Goal: Transaction & Acquisition: Purchase product/service

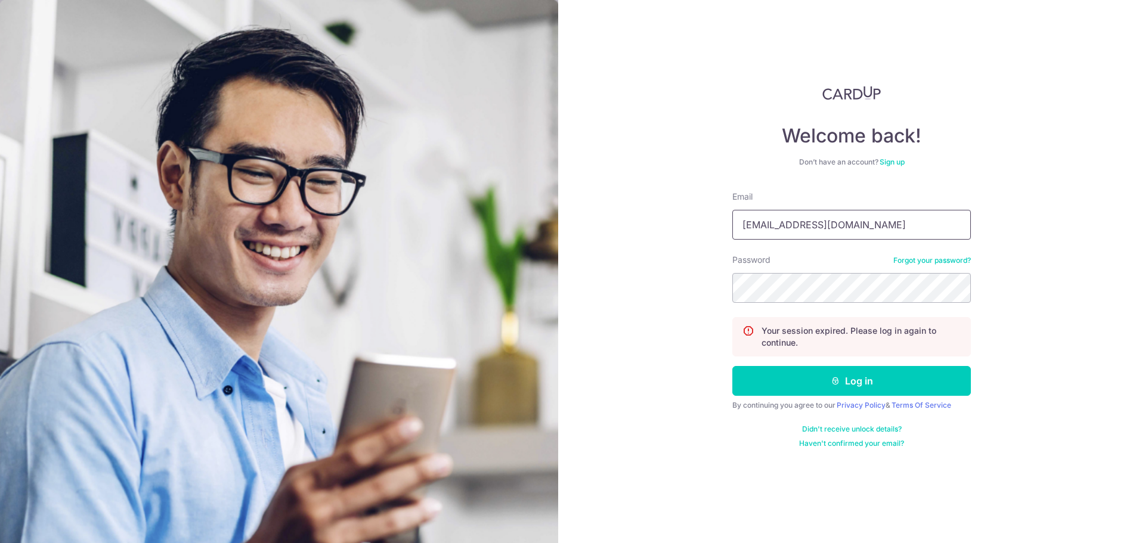
type input "jiaafei@gmail.com"
click at [899, 380] on button "Log in" at bounding box center [851, 381] width 239 height 30
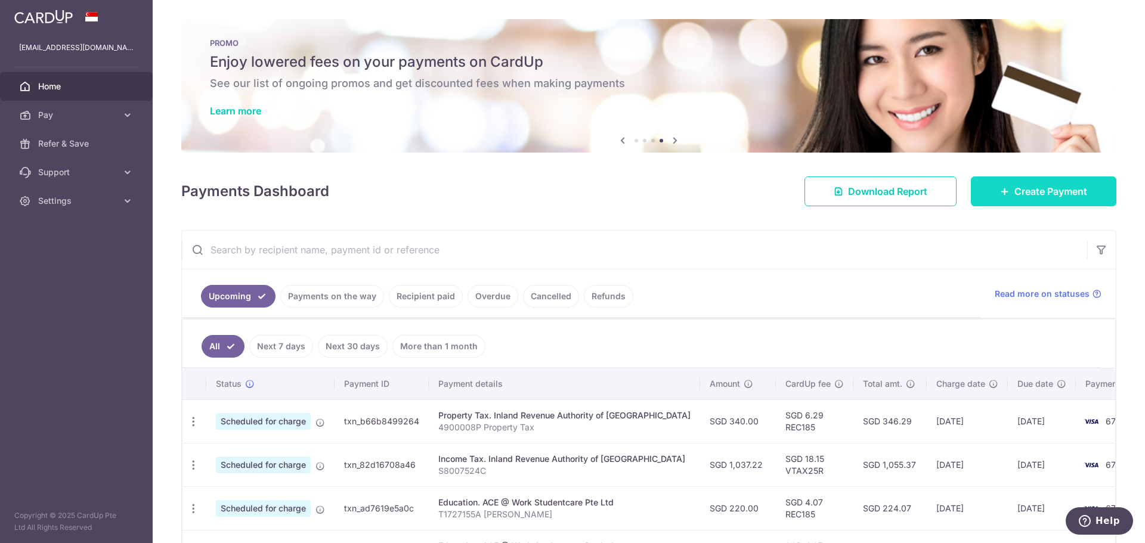
click at [1040, 194] on span "Create Payment" at bounding box center [1050, 191] width 73 height 14
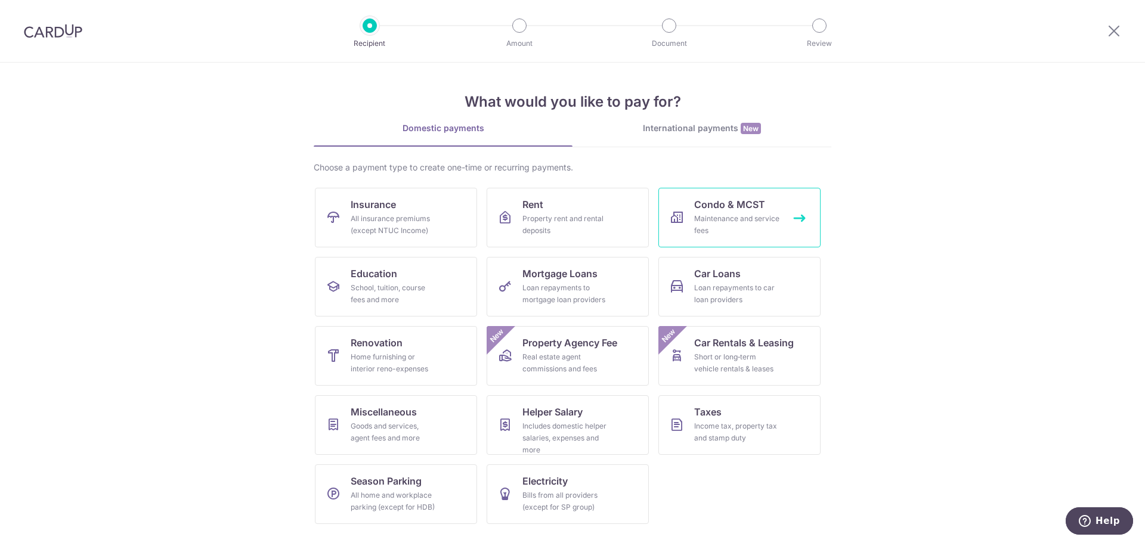
drag, startPoint x: 694, startPoint y: 228, endPoint x: 719, endPoint y: 222, distance: 25.7
click at [719, 222] on div "Maintenance and service fees" at bounding box center [737, 225] width 86 height 24
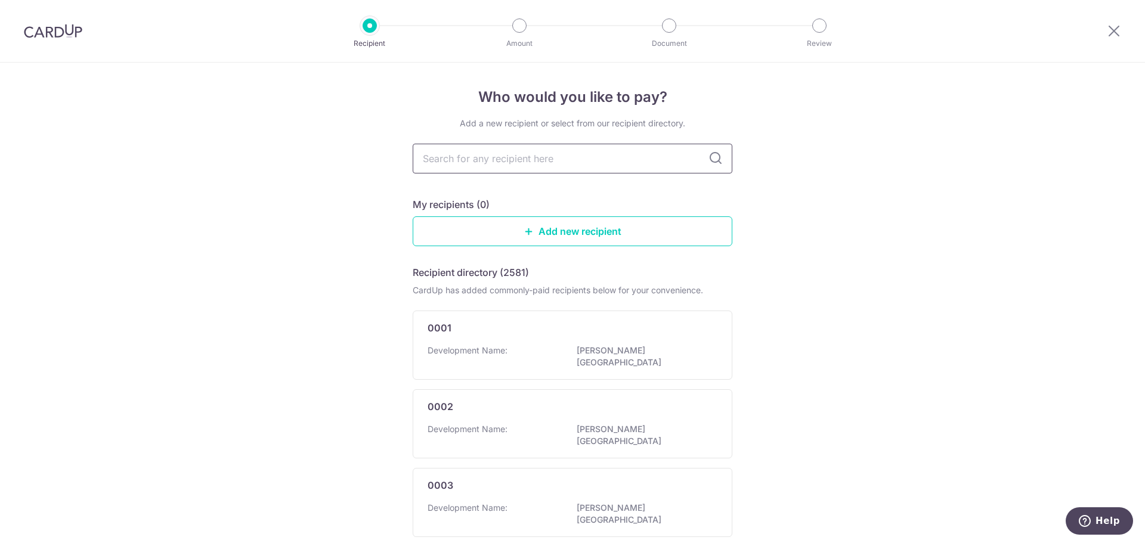
click at [524, 162] on input "text" at bounding box center [573, 159] width 320 height 30
type input "4253"
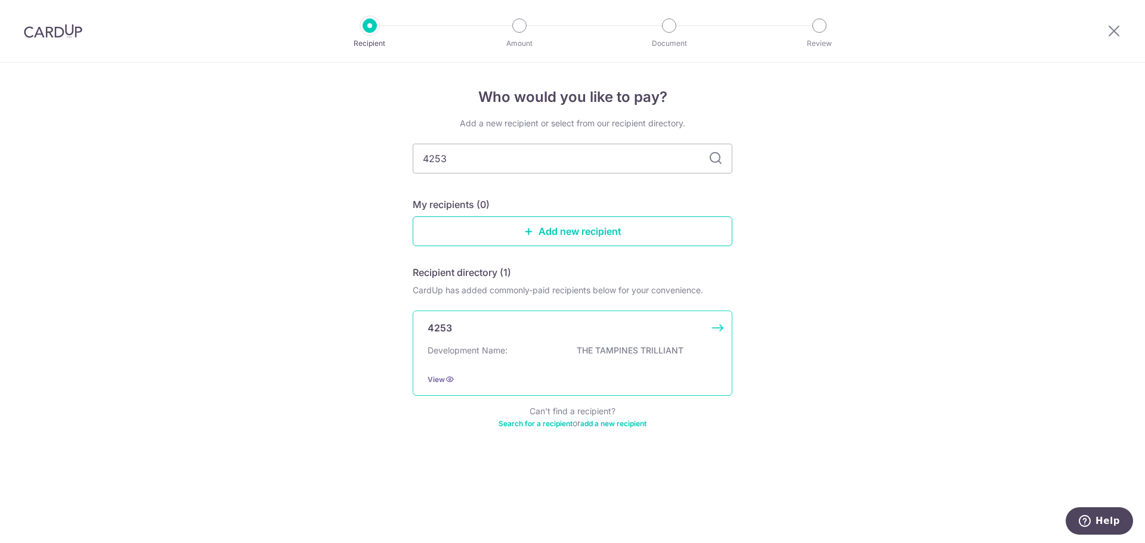
click at [668, 351] on p "THE TAMPINES TRILLIANT" at bounding box center [644, 351] width 134 height 12
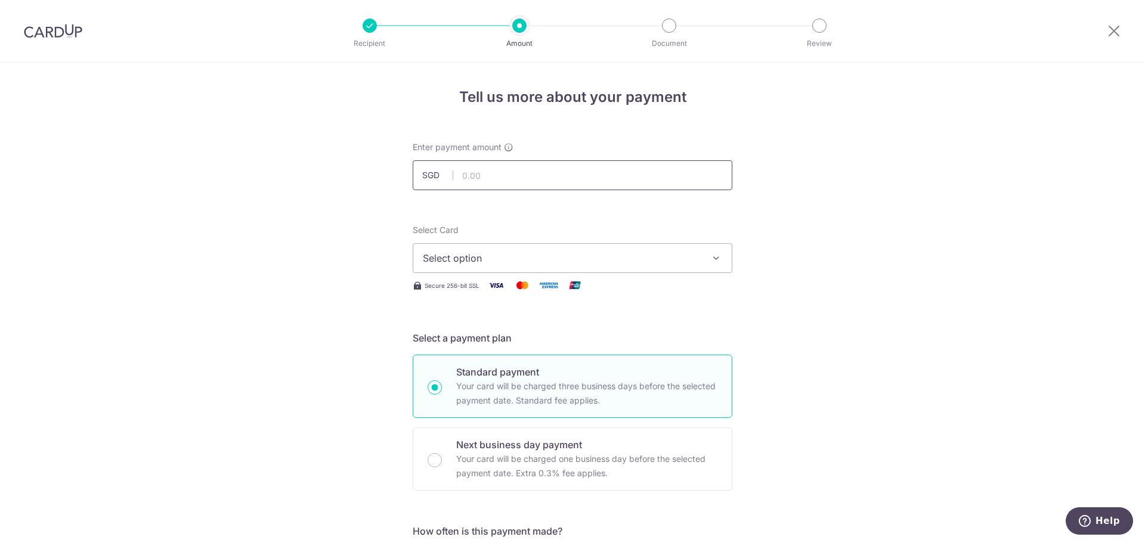
click at [547, 171] on input "text" at bounding box center [573, 175] width 320 height 30
type input "1,000.62"
click at [590, 259] on span "Select option" at bounding box center [562, 258] width 278 height 14
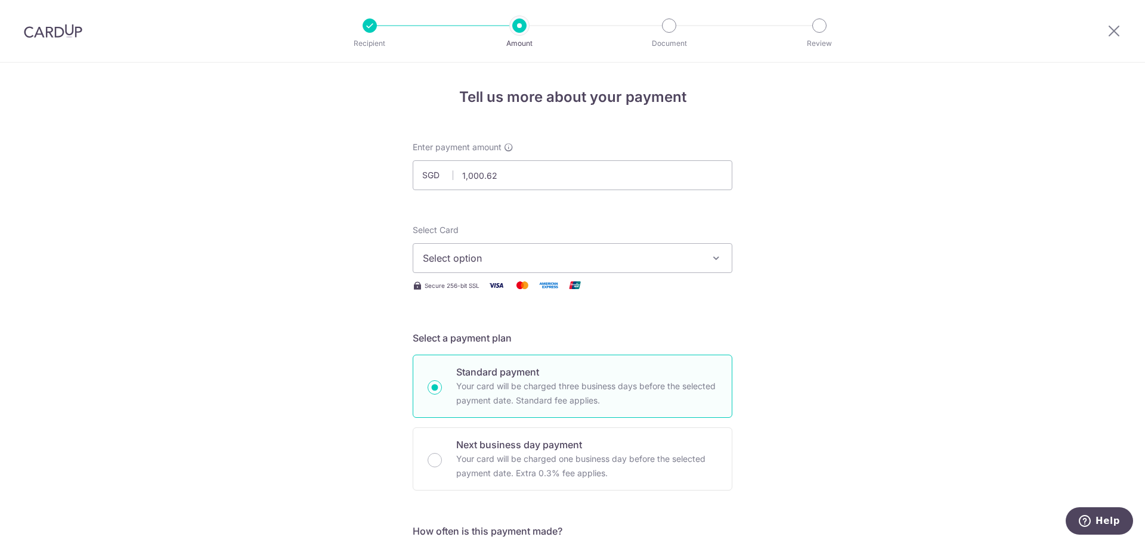
click at [507, 261] on span "Select option" at bounding box center [562, 258] width 278 height 14
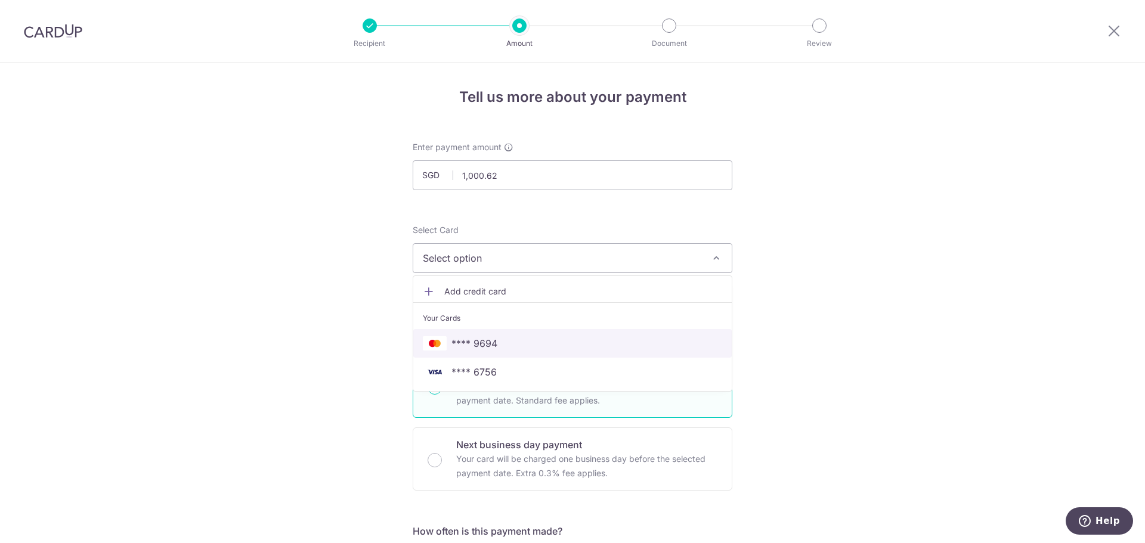
click at [487, 343] on span "**** 9694" at bounding box center [474, 343] width 46 height 14
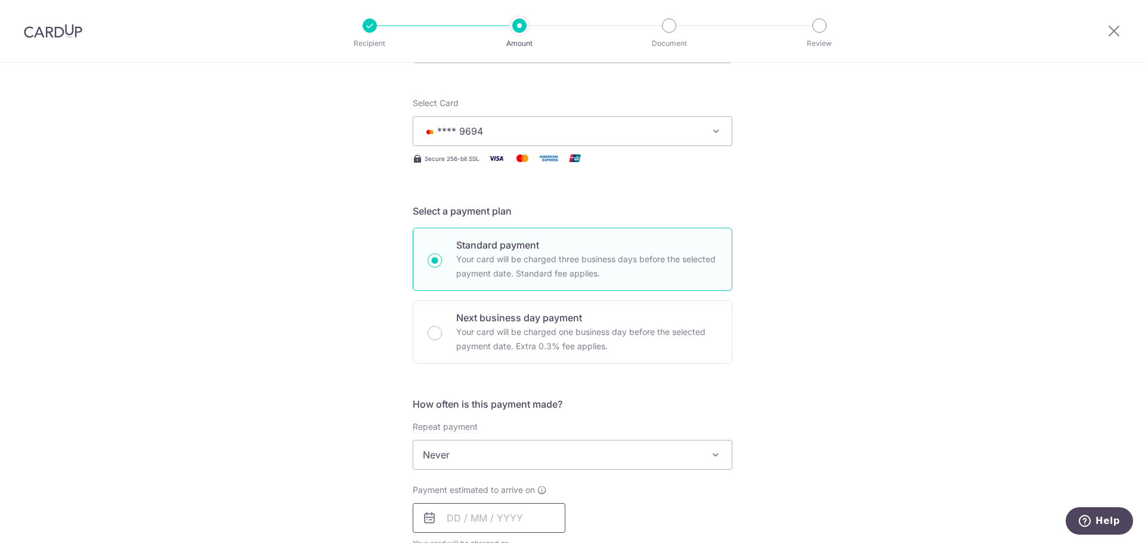
scroll to position [239, 0]
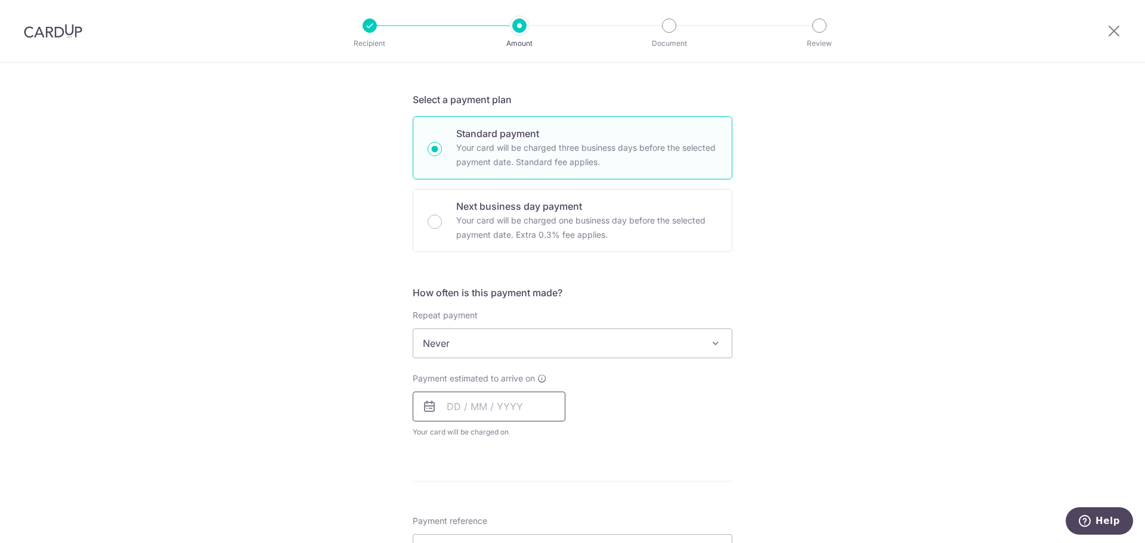
click at [518, 405] on input "text" at bounding box center [489, 407] width 153 height 30
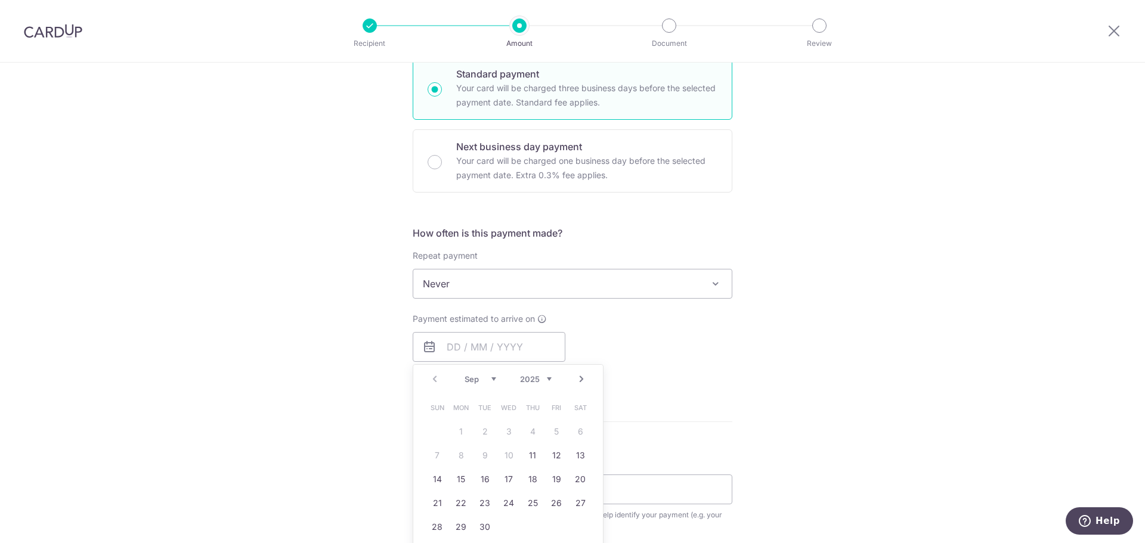
click at [539, 458] on td "11" at bounding box center [533, 456] width 24 height 24
type input "[DATE]"
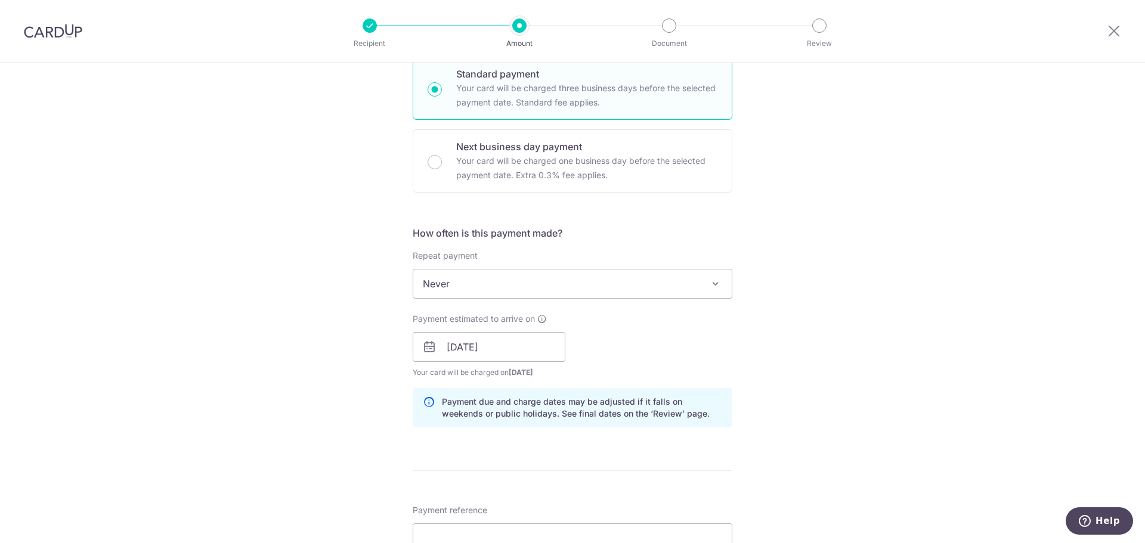
click at [534, 460] on form "Enter payment amount SGD 1,000.62 1000.62 Select Card **** 9694 Add credit card…" at bounding box center [573, 339] width 320 height 993
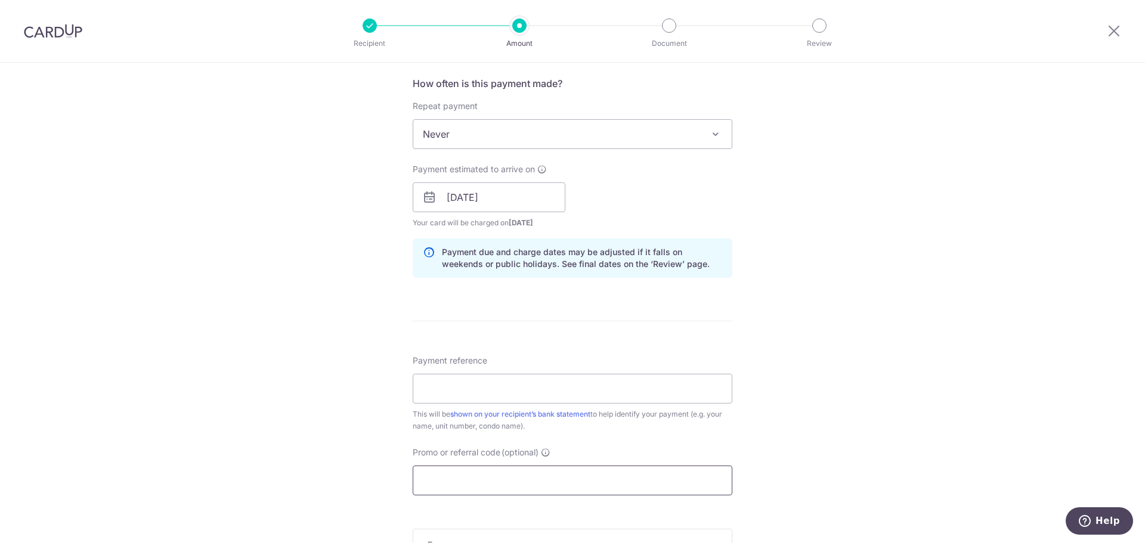
scroll to position [477, 0]
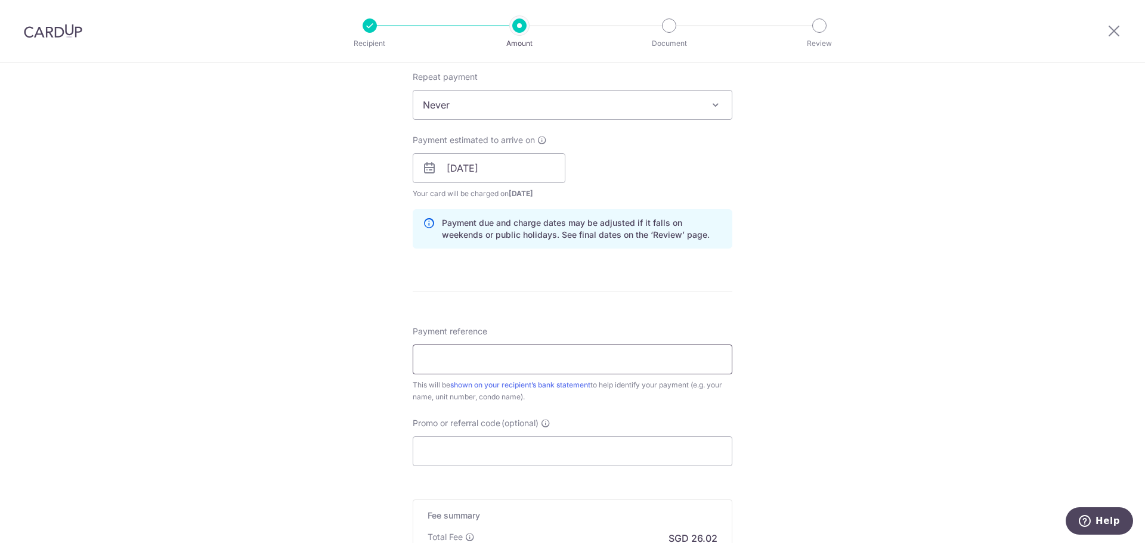
click at [571, 355] on input "Payment reference" at bounding box center [573, 360] width 320 height 30
click at [543, 445] on input "Promo or referral code (optional)" at bounding box center [573, 451] width 320 height 30
paste input "3HOME25R"
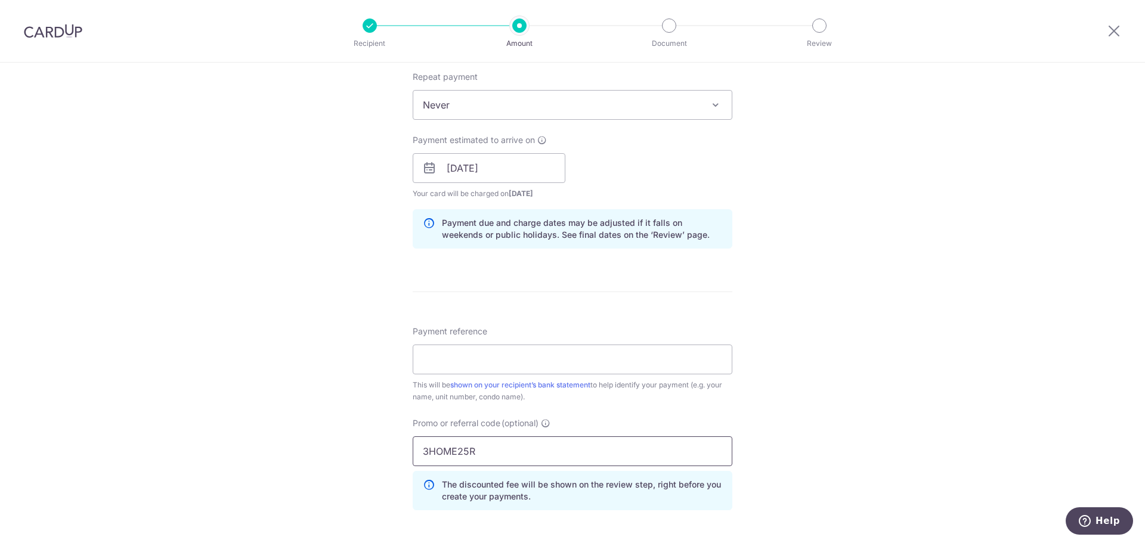
type input "3HOME25R"
click at [782, 422] on div "Tell us more about your payment Enter payment amount SGD 1,000.62 1000.62 Selec…" at bounding box center [572, 176] width 1145 height 1181
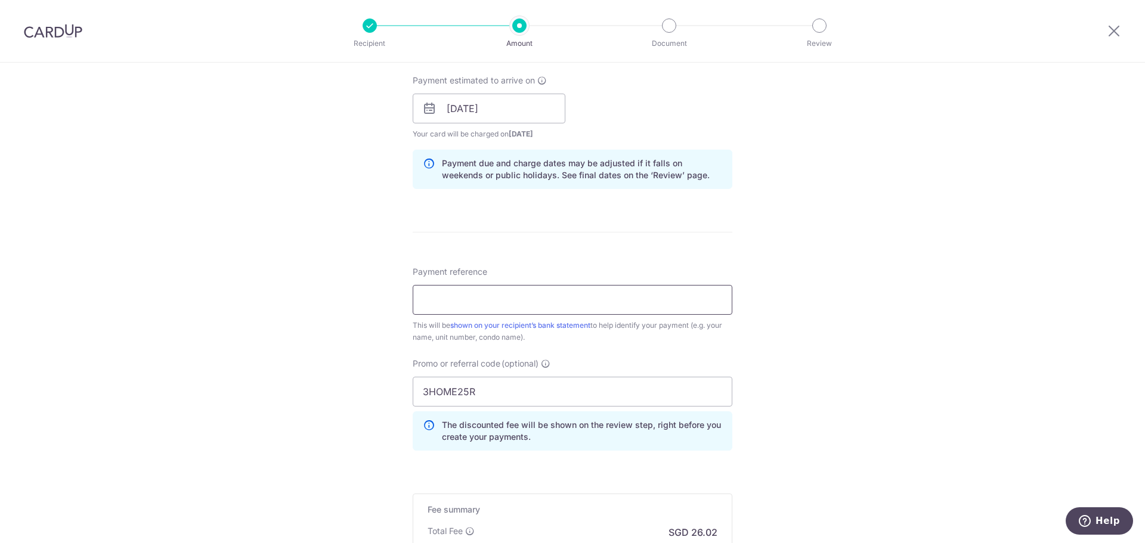
click at [517, 298] on input "Payment reference" at bounding box center [573, 300] width 320 height 30
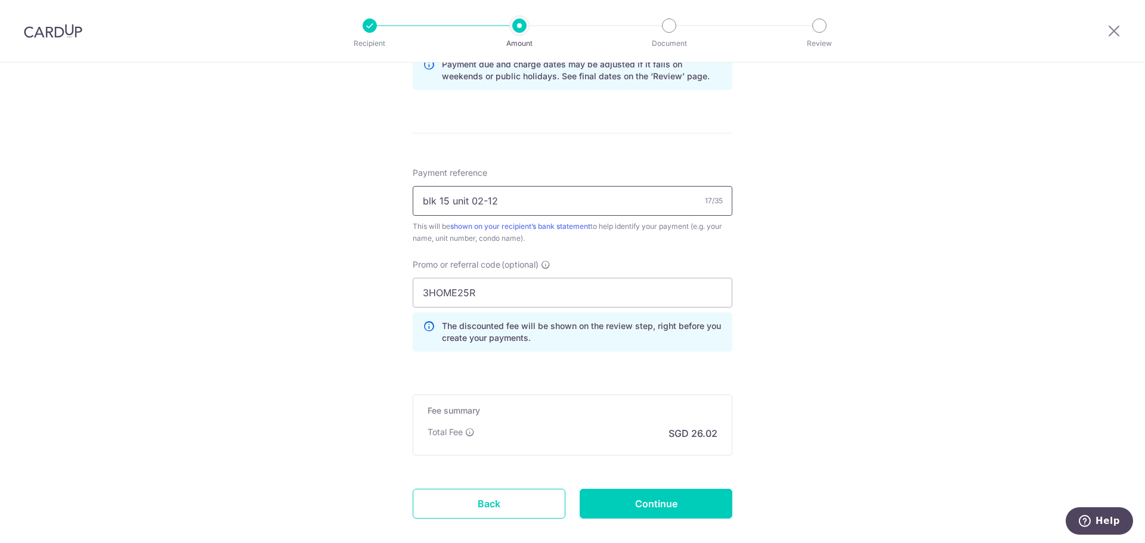
scroll to position [656, 0]
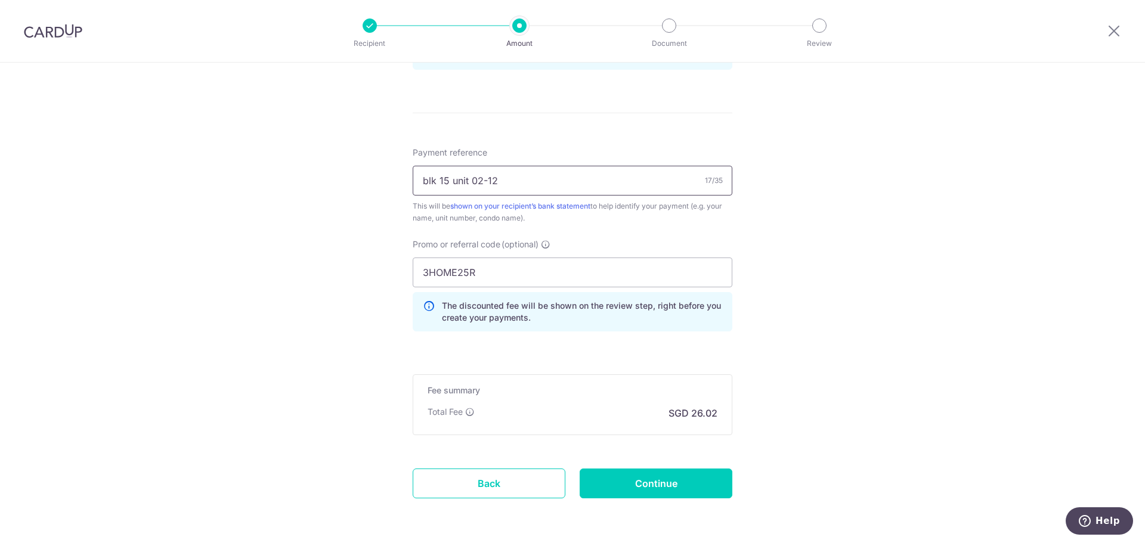
type input "blk 15 unit 02-12"
drag, startPoint x: 1000, startPoint y: 450, endPoint x: 887, endPoint y: 465, distance: 114.3
click at [702, 486] on input "Continue" at bounding box center [656, 484] width 153 height 30
type input "Create Schedule"
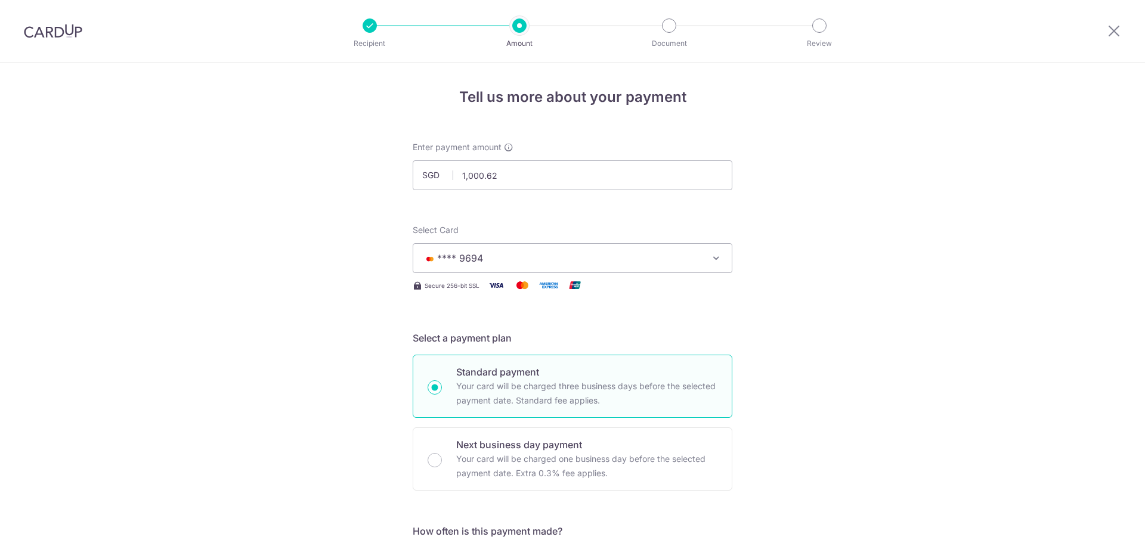
scroll to position [717, 0]
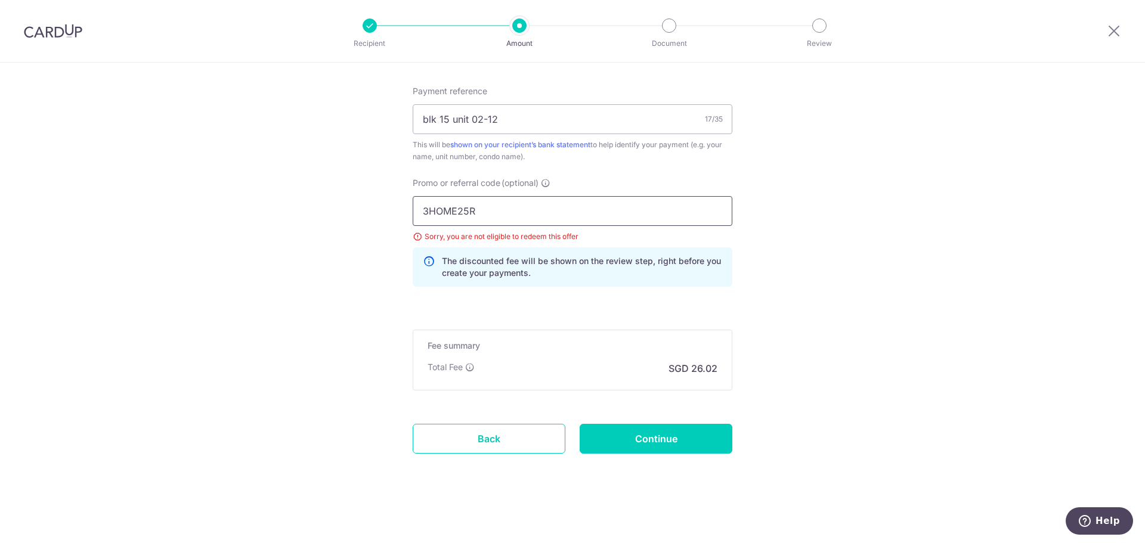
drag, startPoint x: 506, startPoint y: 217, endPoint x: 403, endPoint y: 216, distance: 103.2
type input "OCBC90NV"
drag, startPoint x: 832, startPoint y: 374, endPoint x: 840, endPoint y: 378, distance: 8.8
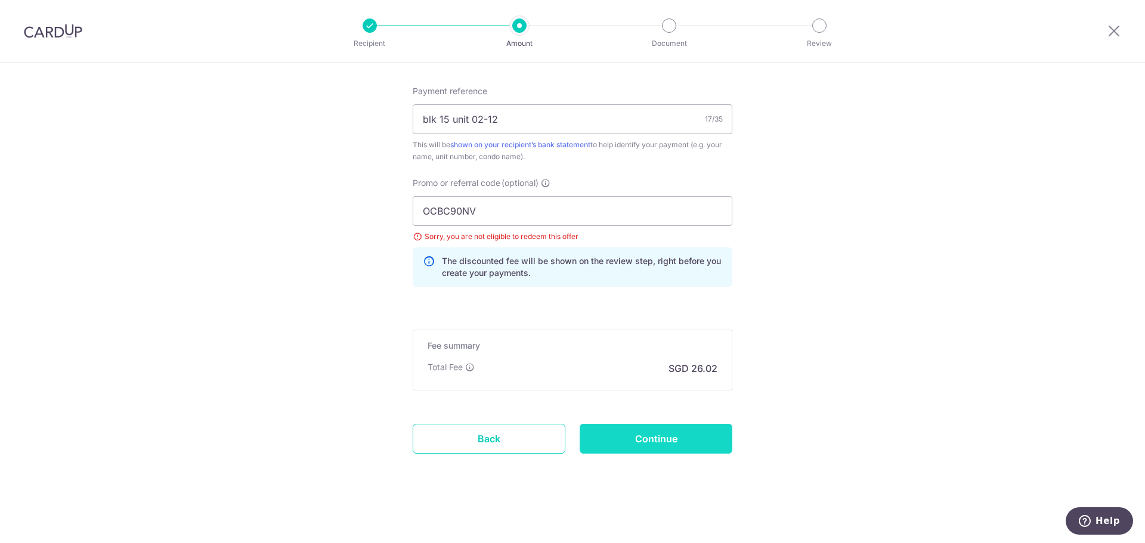
click at [689, 438] on input "Continue" at bounding box center [656, 439] width 153 height 30
type input "Update Schedule"
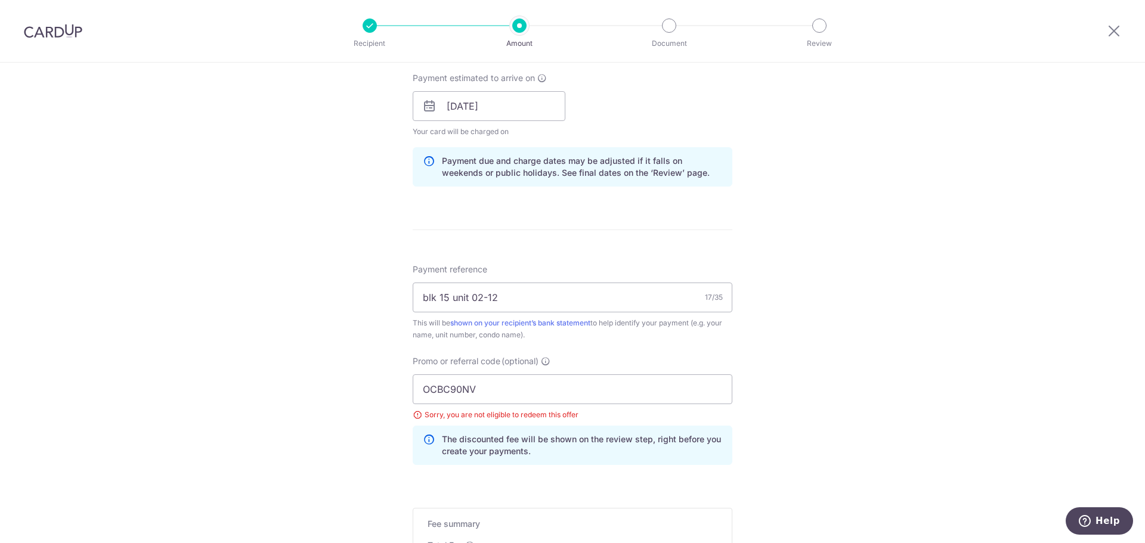
scroll to position [538, 0]
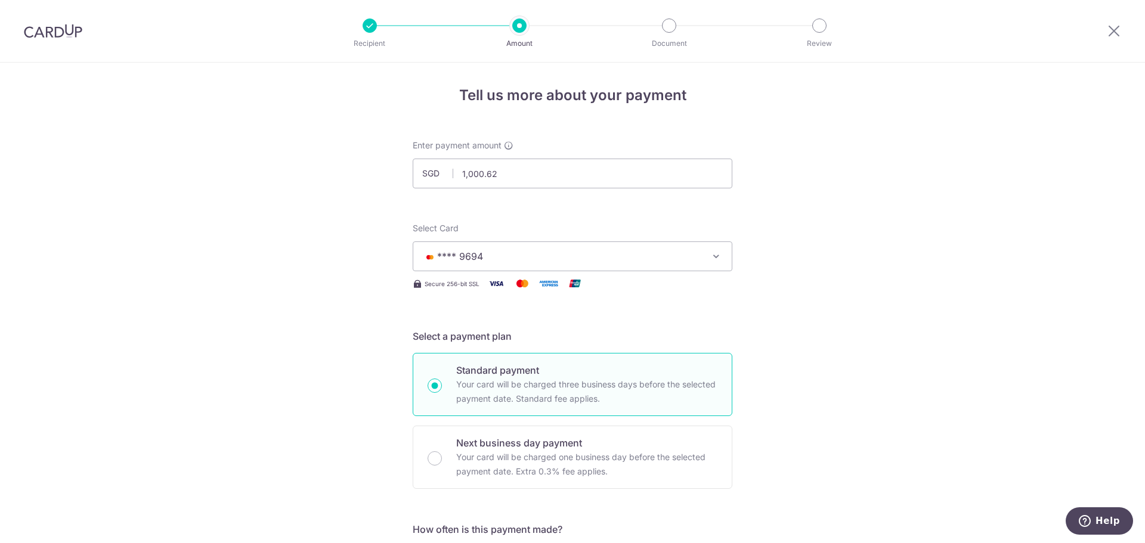
scroll to position [2, 0]
click at [490, 256] on span "**** 9694" at bounding box center [562, 256] width 278 height 14
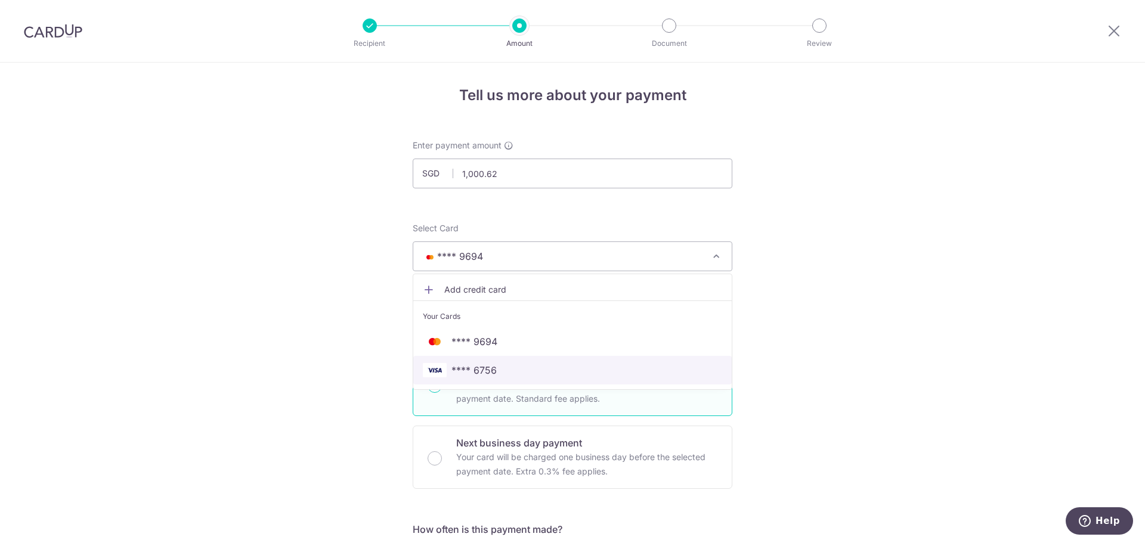
click at [509, 371] on span "**** 6756" at bounding box center [572, 370] width 299 height 14
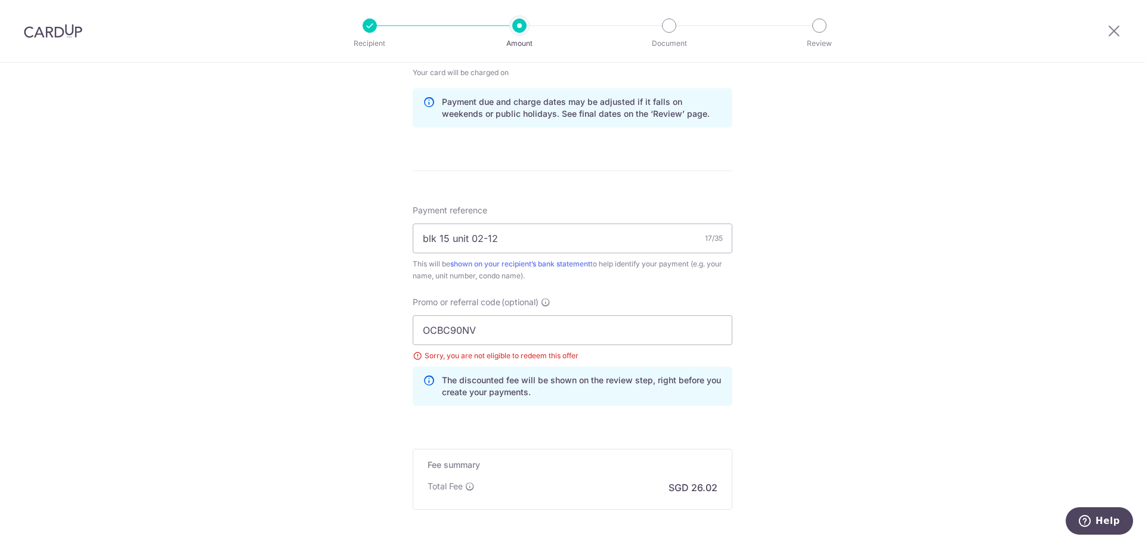
scroll to position [717, 0]
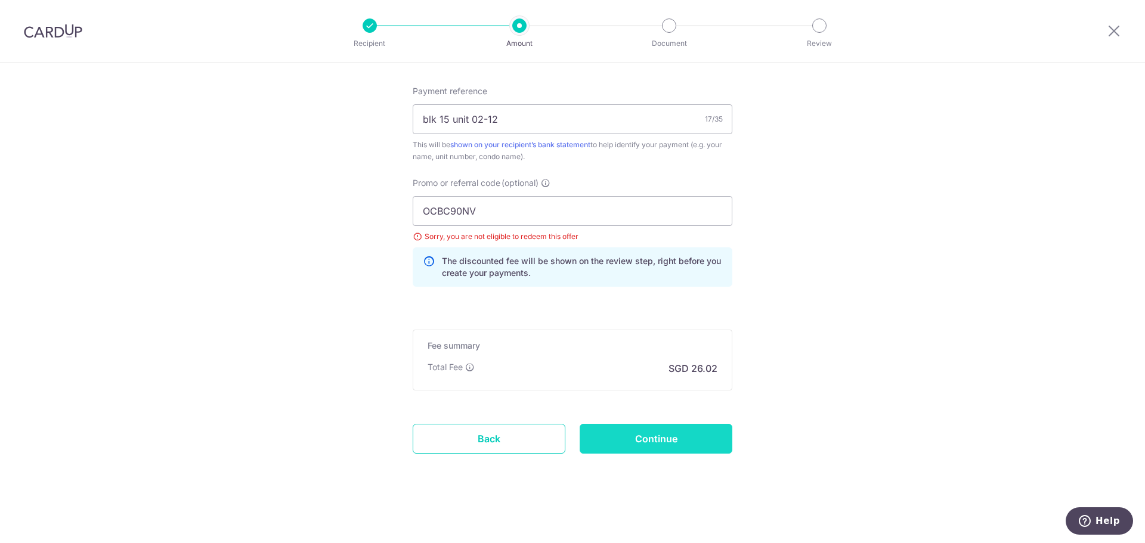
click at [686, 439] on input "Continue" at bounding box center [656, 439] width 153 height 30
type input "Update Schedule"
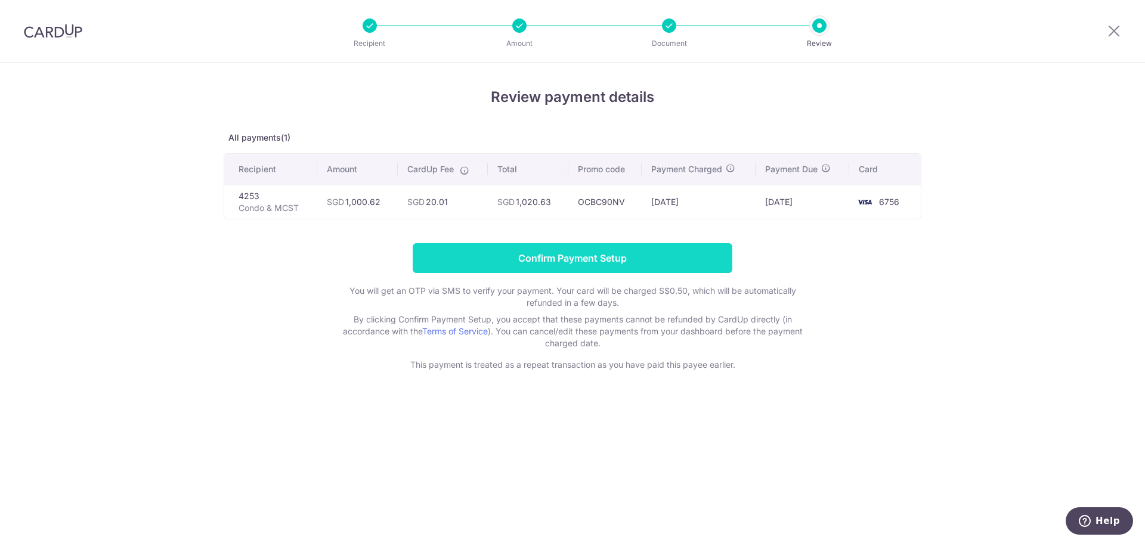
click at [605, 265] on input "Confirm Payment Setup" at bounding box center [573, 258] width 320 height 30
